Goal: Information Seeking & Learning: Learn about a topic

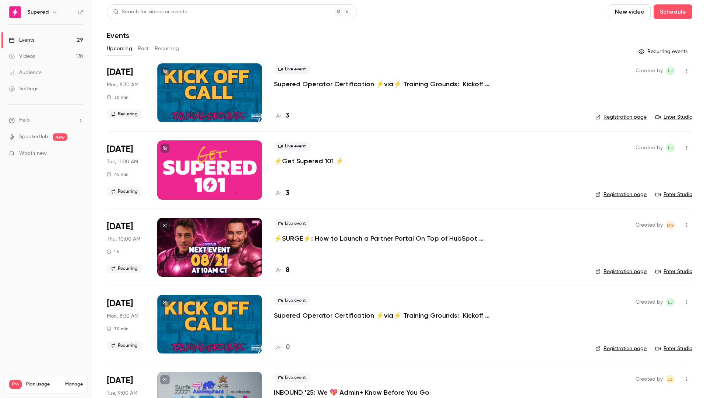
click at [351, 236] on p "⚡️SURGE⚡️: How to Launch a Partner Portal On Top of HubSpot w/Introw" at bounding box center [384, 238] width 221 height 9
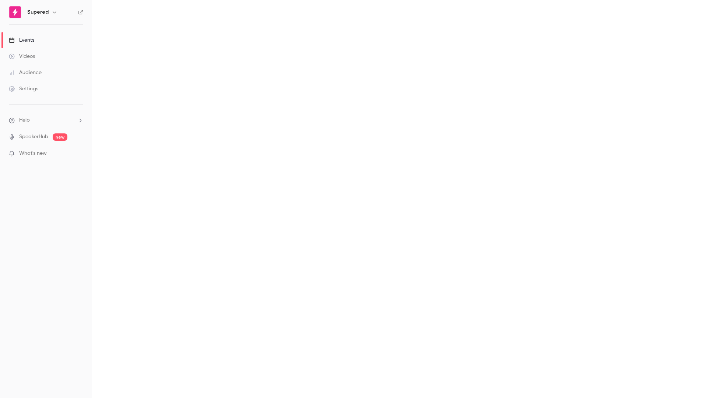
click at [209, 43] on main at bounding box center [399, 199] width 615 height 398
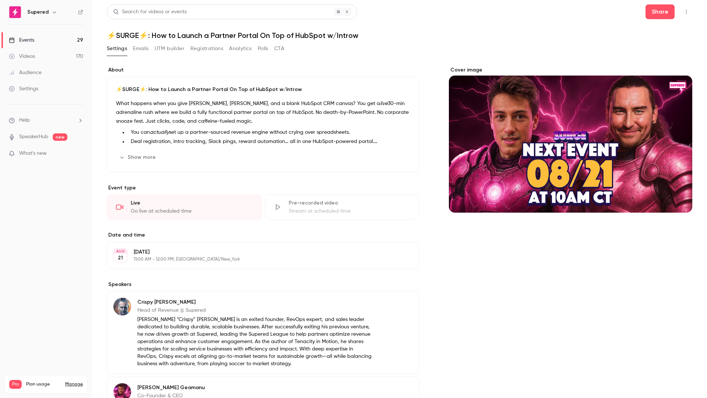
click at [211, 47] on button "Registrations" at bounding box center [206, 49] width 33 height 12
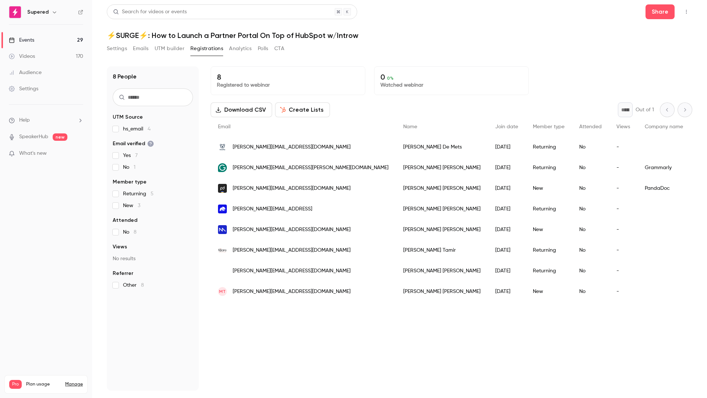
click at [480, 35] on h1 "⚡️SURGE⚡️: How to Launch a Partner Portal On Top of HubSpot w/Introw" at bounding box center [400, 35] width 586 height 9
click at [398, 15] on div "Search for videos or events Share" at bounding box center [400, 11] width 586 height 15
click at [383, 36] on h1 "⚡️SURGE⚡️: How to Launch a Partner Portal On Top of HubSpot w/Introw" at bounding box center [400, 35] width 586 height 9
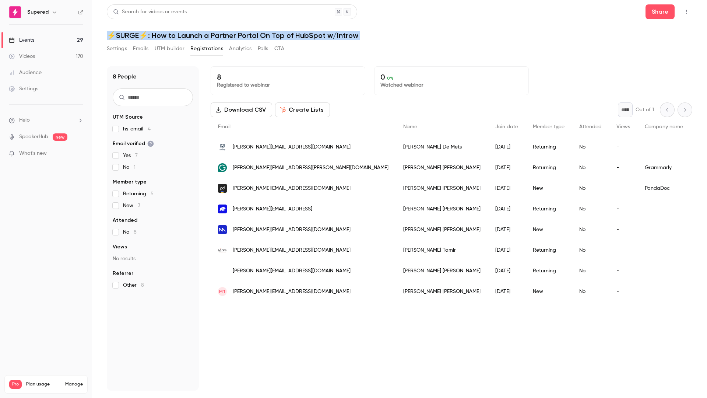
click at [383, 36] on h1 "⚡️SURGE⚡️: How to Launch a Partner Portal On Top of HubSpot w/Introw" at bounding box center [400, 35] width 586 height 9
click at [380, 28] on header "Search for videos or events Share ⚡️SURGE⚡️: How to Launch a Partner Portal On …" at bounding box center [400, 21] width 586 height 35
click at [372, 12] on div "Search for videos or events Share" at bounding box center [400, 11] width 586 height 15
click at [376, 36] on h1 "⚡️SURGE⚡️: How to Launch a Partner Portal On Top of HubSpot w/Introw" at bounding box center [400, 35] width 586 height 9
click at [31, 43] on div "Events" at bounding box center [21, 39] width 25 height 7
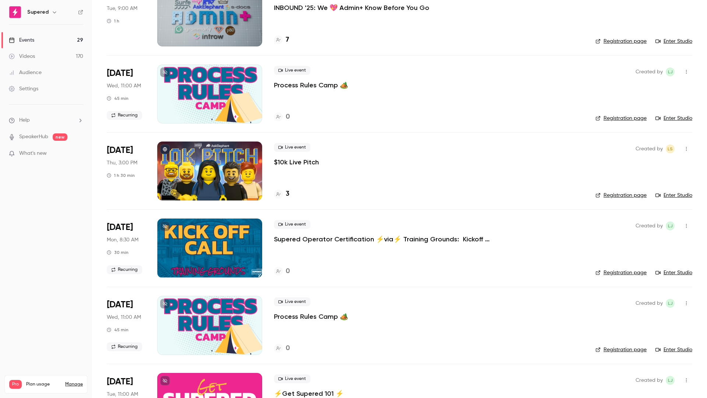
scroll to position [384, 0]
click at [299, 162] on p "$10k Live Pitch" at bounding box center [296, 162] width 45 height 9
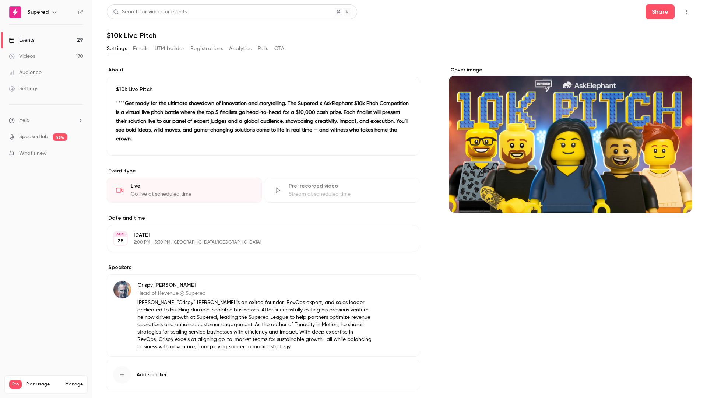
click at [211, 46] on button "Registrations" at bounding box center [206, 49] width 33 height 12
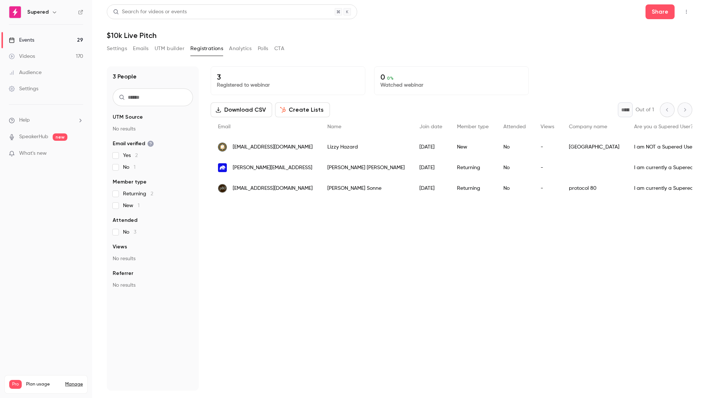
click at [407, 16] on div "Search for videos or events Share" at bounding box center [400, 11] width 586 height 15
click at [482, 50] on div "Settings Emails UTM builder Registrations Analytics Polls CTA" at bounding box center [400, 50] width 586 height 15
click at [289, 273] on div "3 Registered to webinar 0 0 % Watched webinar Download CSV Create Lists * Out o…" at bounding box center [452, 228] width 482 height 324
click at [315, 46] on div "Settings Emails UTM builder Registrations Analytics Polls CTA" at bounding box center [400, 50] width 586 height 15
click at [315, 39] on h1 "$10k Live Pitch" at bounding box center [400, 35] width 586 height 9
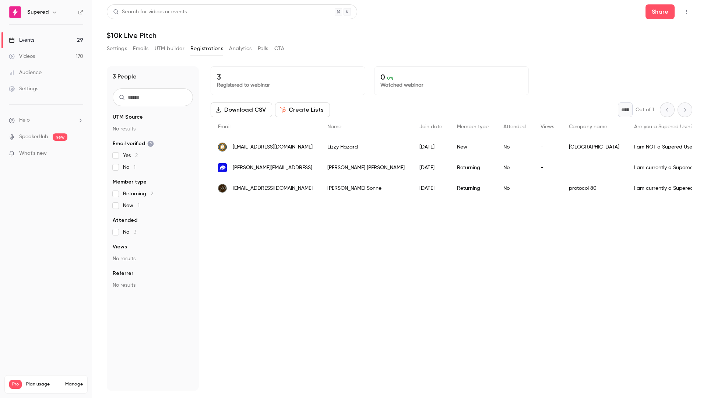
click at [312, 32] on h1 "$10k Live Pitch" at bounding box center [400, 35] width 586 height 9
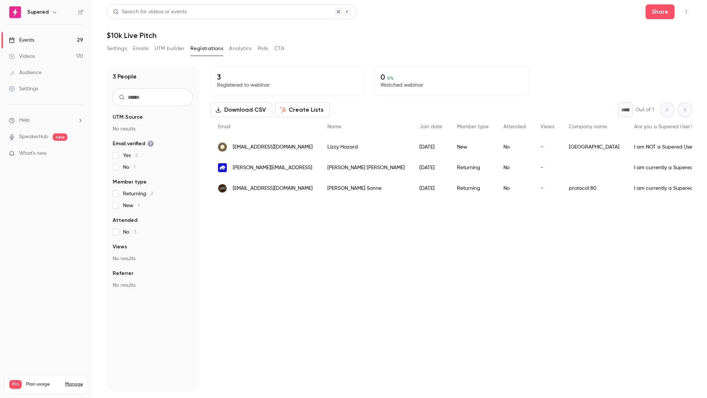
click at [334, 25] on header "Search for videos or events Share $10k Live Pitch" at bounding box center [400, 21] width 586 height 35
click at [389, 12] on div "Search for videos or events Share" at bounding box center [400, 11] width 586 height 15
click at [281, 288] on div "3 Registered to webinar 0 0 % Watched webinar Download CSV Create Lists * Out o…" at bounding box center [452, 228] width 482 height 324
